Goal: Task Accomplishment & Management: Manage account settings

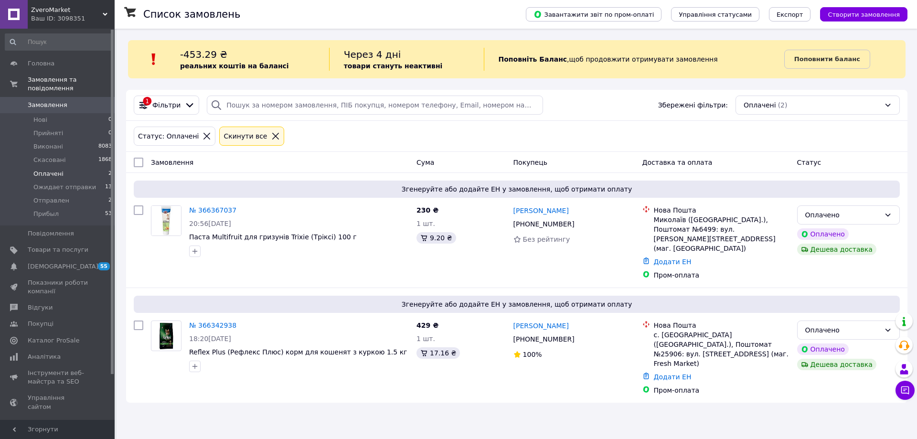
click at [50, 170] on span "Оплачені" at bounding box center [48, 174] width 30 height 9
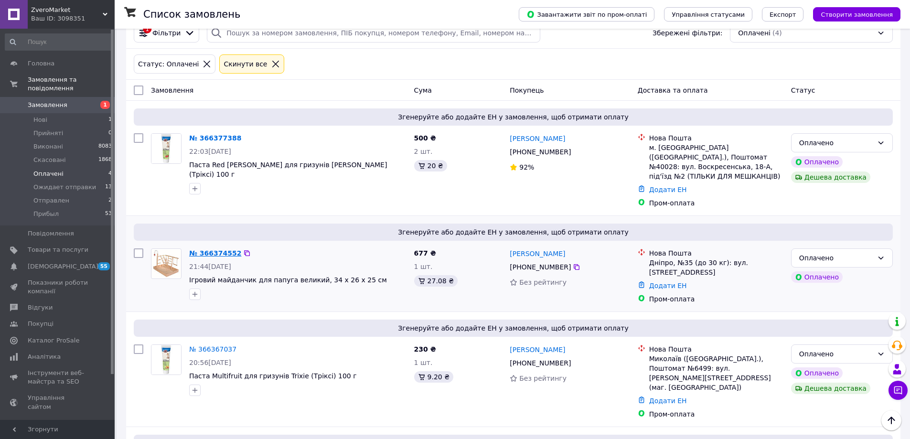
scroll to position [42, 0]
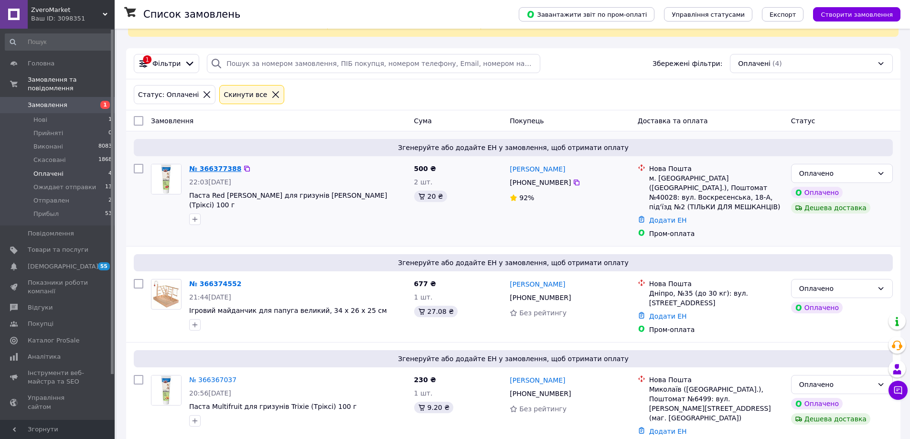
click at [214, 167] on link "№ 366377388" at bounding box center [215, 169] width 52 height 8
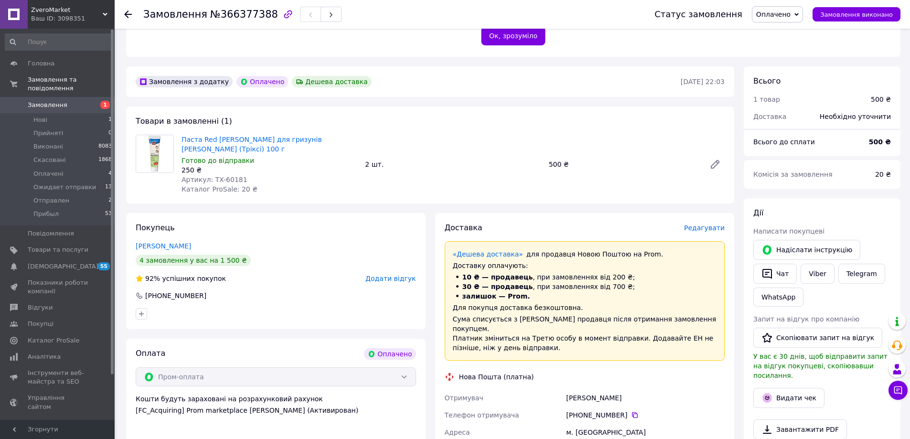
scroll to position [239, 0]
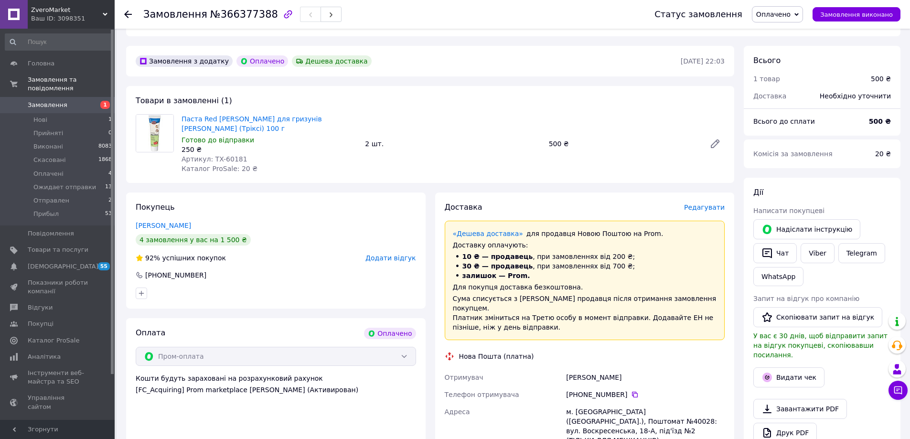
click at [803, 11] on span "Оплачено" at bounding box center [777, 14] width 51 height 16
click at [806, 35] on li "Прийнято" at bounding box center [788, 33] width 72 height 14
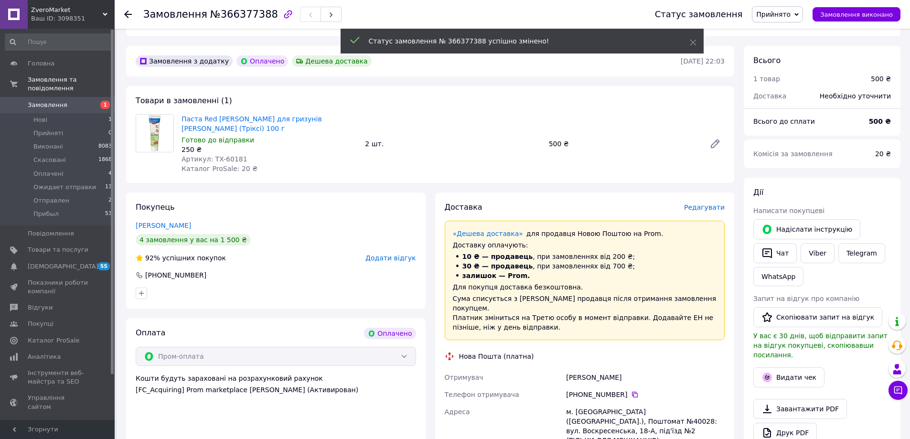
click at [799, 13] on icon at bounding box center [796, 14] width 4 height 3
click at [811, 75] on li "Ожидает отправки" at bounding box center [788, 76] width 72 height 14
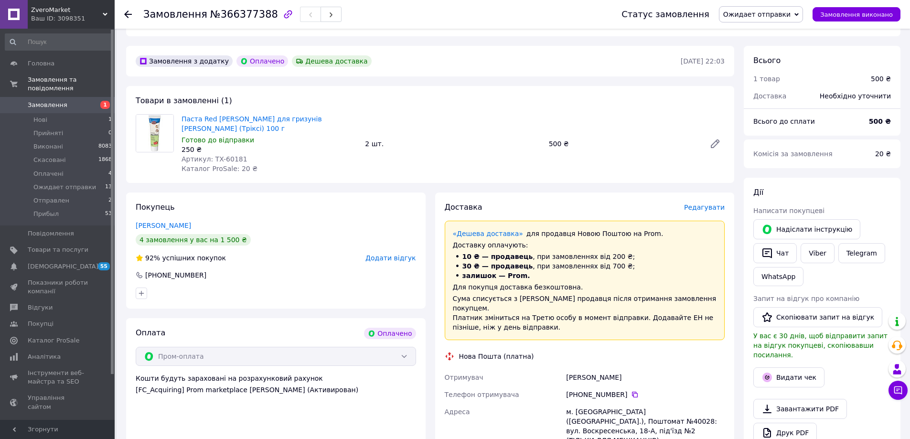
click at [127, 12] on use at bounding box center [128, 15] width 8 height 8
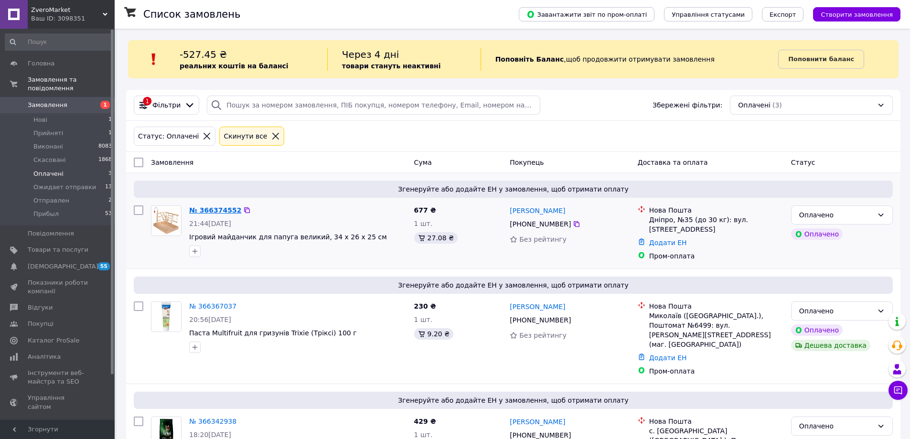
click at [209, 209] on link "№ 366374552" at bounding box center [215, 210] width 52 height 8
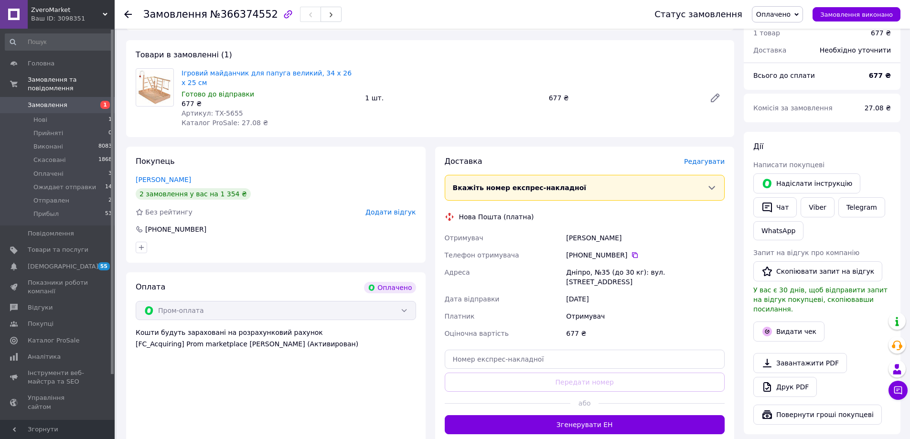
scroll to position [287, 0]
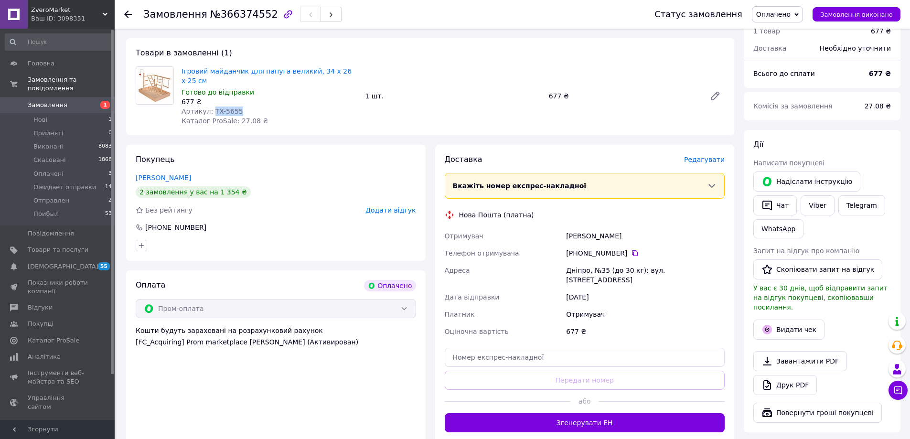
drag, startPoint x: 238, startPoint y: 93, endPoint x: 211, endPoint y: 92, distance: 27.2
click at [211, 107] on div "Артикул: TX-5655" at bounding box center [270, 112] width 176 height 10
copy span "TX-5655"
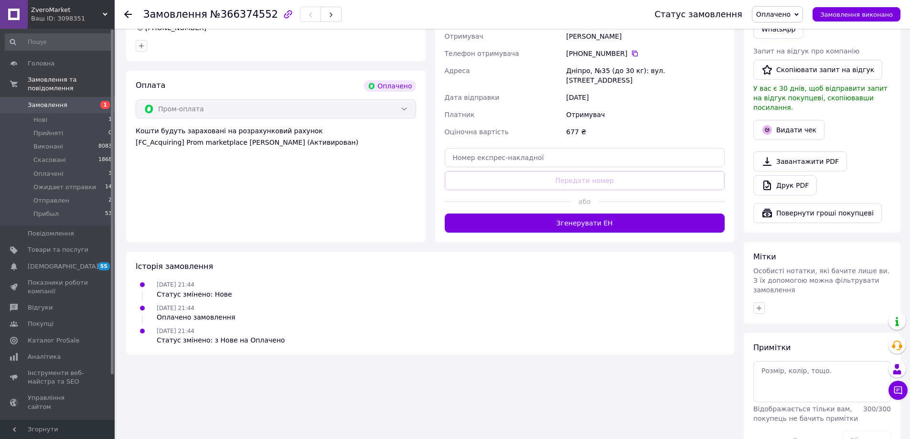
scroll to position [488, 0]
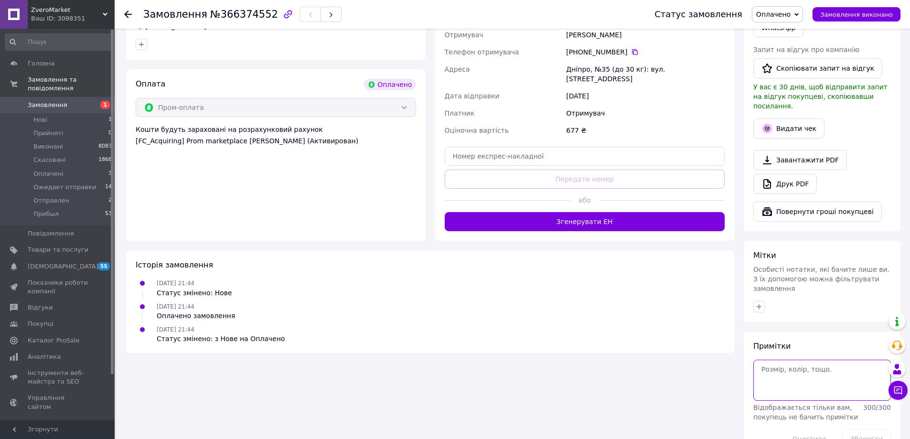
click at [819, 360] on textarea at bounding box center [822, 380] width 138 height 41
type textarea "P"
paste textarea "TX-5655 ігровий майданчик д/птахів (дерево), 34х26х25см"
type textarea "ЗАМОВЛЕННЯ: TX-5655 ігровий майданчик д/птахів (дерево), 34х26х25см - 1 штука Т…"
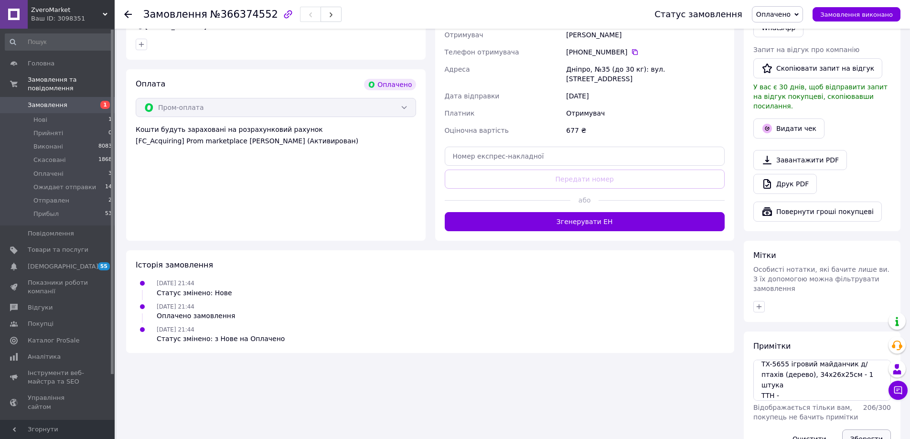
click at [875, 429] on button "Зберегти" at bounding box center [866, 438] width 49 height 19
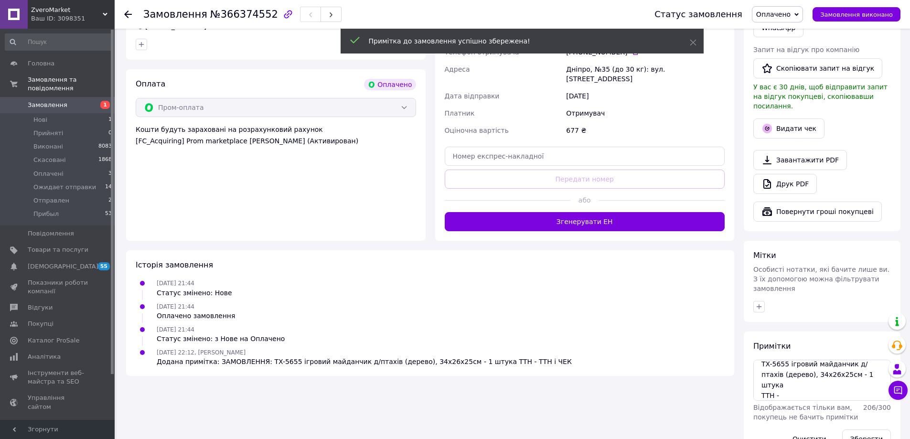
scroll to position [201, 0]
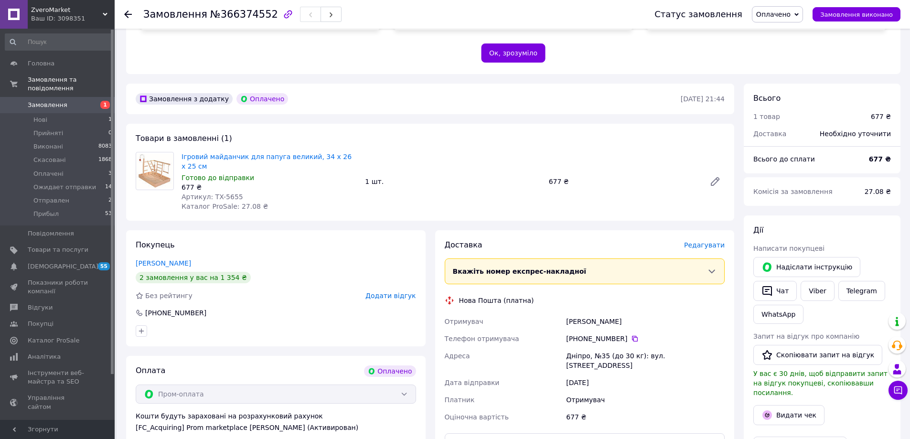
click at [127, 14] on use at bounding box center [128, 15] width 8 height 8
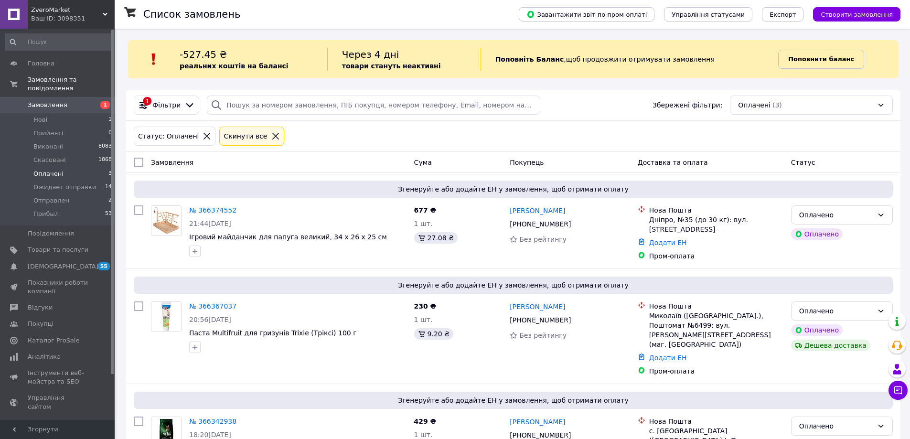
click at [828, 58] on b "Поповнити баланс" at bounding box center [821, 58] width 66 height 7
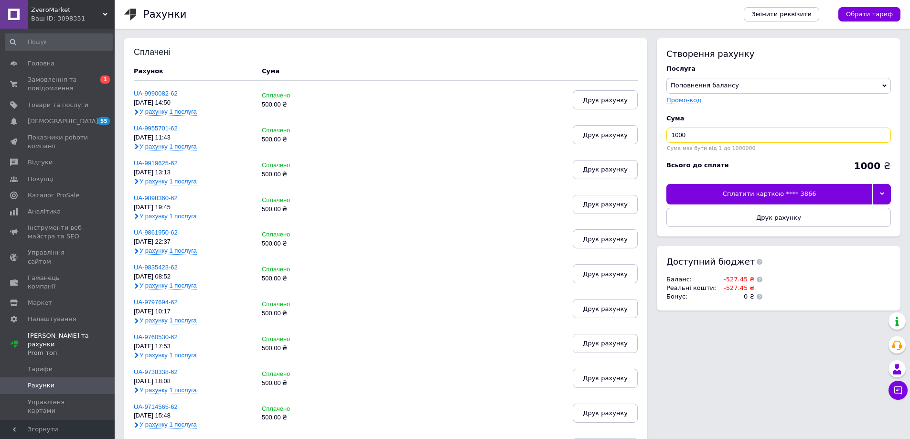
drag, startPoint x: 693, startPoint y: 134, endPoint x: 667, endPoint y: 132, distance: 25.9
click at [667, 132] on input "1000" at bounding box center [778, 135] width 225 height 15
type input "680"
click at [880, 191] on div at bounding box center [881, 194] width 19 height 20
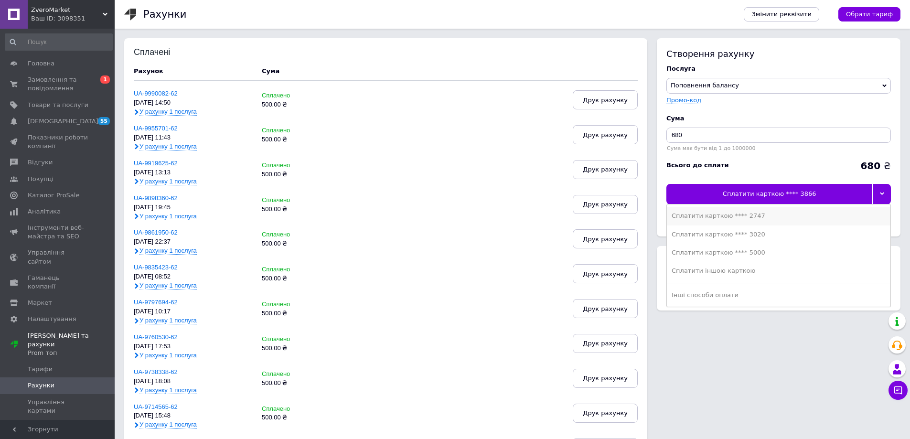
click at [713, 216] on div "Сплатити карткою **** 2747" at bounding box center [779, 216] width 214 height 9
